Goal: Navigation & Orientation: Find specific page/section

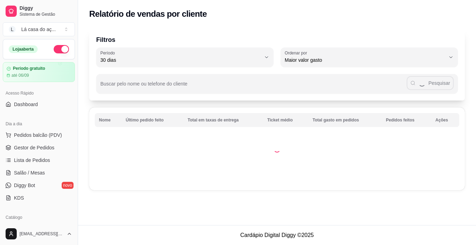
select select "30"
select select "HIGHEST_TOTAL_SPENT_WITH_ORDERS"
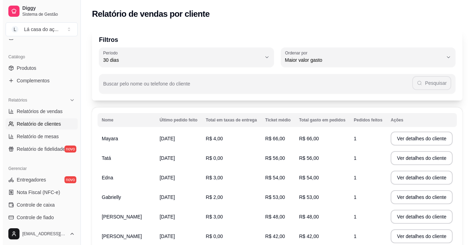
scroll to position [35, 0]
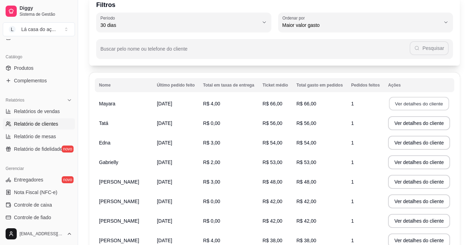
click at [434, 101] on button "Ver detalhes do cliente" at bounding box center [419, 104] width 60 height 14
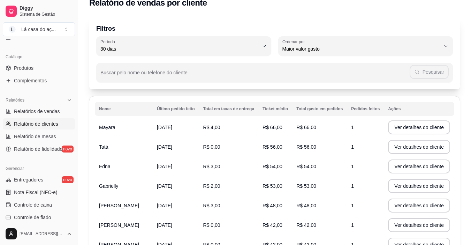
scroll to position [0, 0]
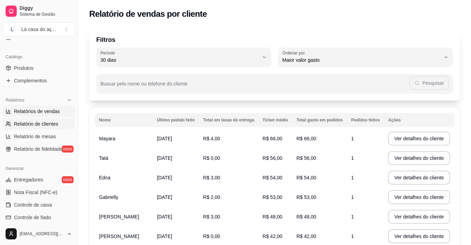
click at [47, 110] on span "Relatórios de vendas" at bounding box center [37, 111] width 46 height 7
select select "ALL"
select select "0"
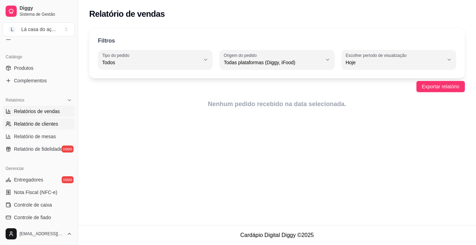
click at [41, 126] on span "Relatório de clientes" at bounding box center [36, 123] width 44 height 7
select select "30"
select select "HIGHEST_TOTAL_SPENT_WITH_ORDERS"
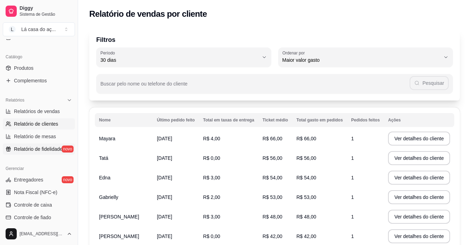
click at [47, 150] on span "Relatório de fidelidade" at bounding box center [38, 148] width 48 height 7
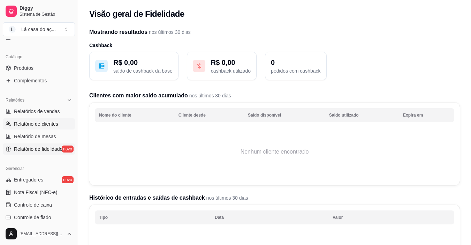
click at [26, 124] on span "Relatório de clientes" at bounding box center [36, 123] width 44 height 7
select select "30"
select select "HIGHEST_TOTAL_SPENT_WITH_ORDERS"
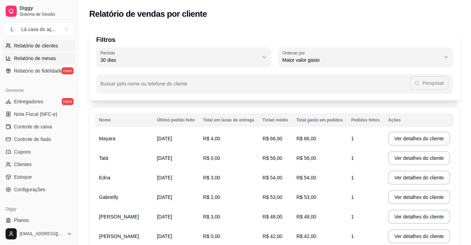
scroll to position [257, 0]
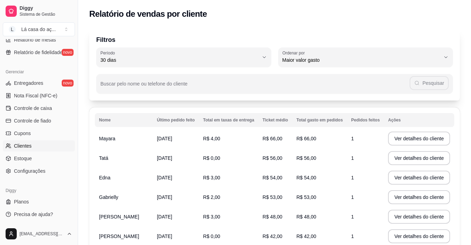
click at [36, 146] on link "Clientes" at bounding box center [39, 145] width 72 height 11
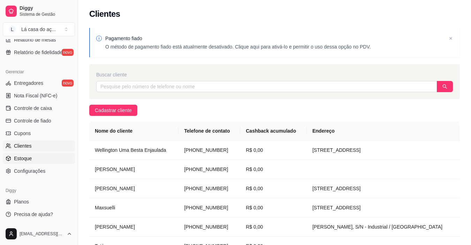
click at [36, 161] on link "Estoque" at bounding box center [39, 158] width 72 height 11
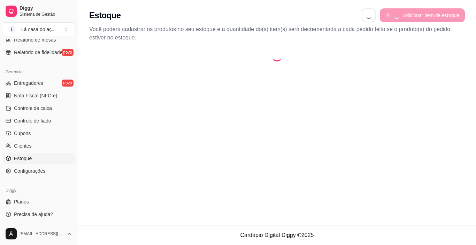
select select "QUANTITY_ORDER"
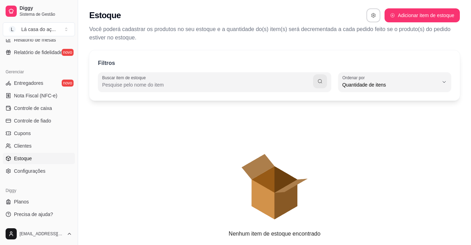
scroll to position [7, 0]
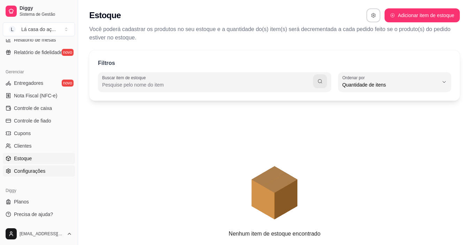
click at [30, 170] on span "Configurações" at bounding box center [29, 170] width 31 height 7
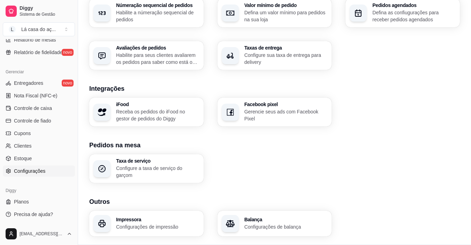
scroll to position [244, 0]
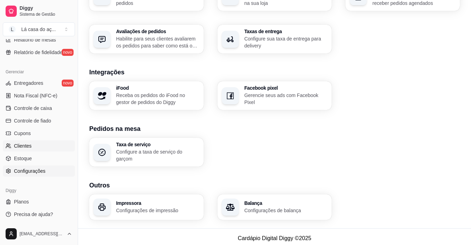
click at [36, 142] on link "Clientes" at bounding box center [39, 145] width 72 height 11
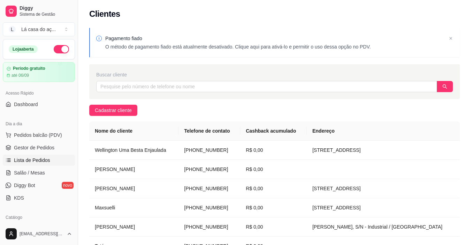
click at [33, 158] on span "Lista de Pedidos" at bounding box center [32, 159] width 36 height 7
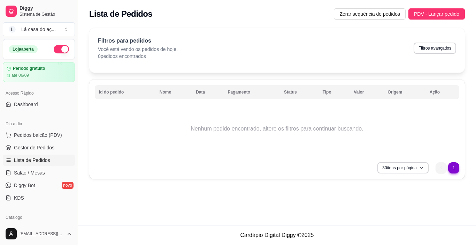
click at [33, 159] on span "Lista de Pedidos" at bounding box center [32, 159] width 36 height 7
